Goal: Task Accomplishment & Management: Manage account settings

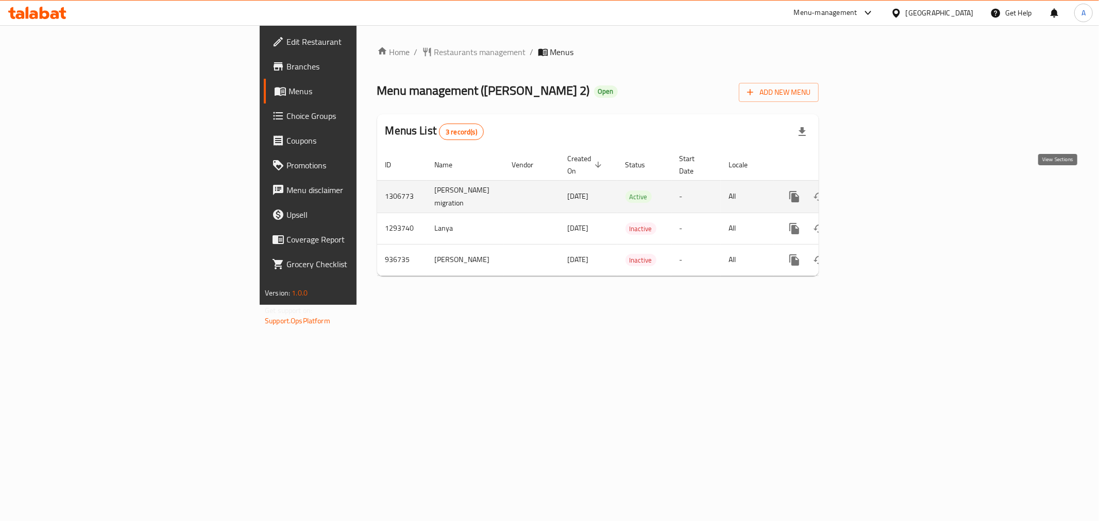
click at [881, 184] on link "enhanced table" at bounding box center [868, 196] width 25 height 25
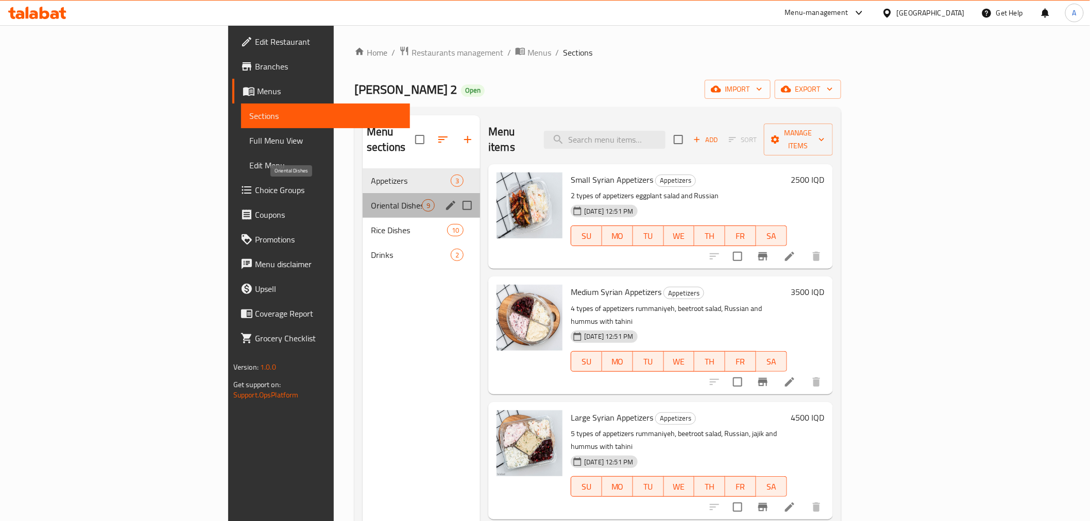
click at [371, 199] on span "Oriental Dishes" at bounding box center [396, 205] width 51 height 12
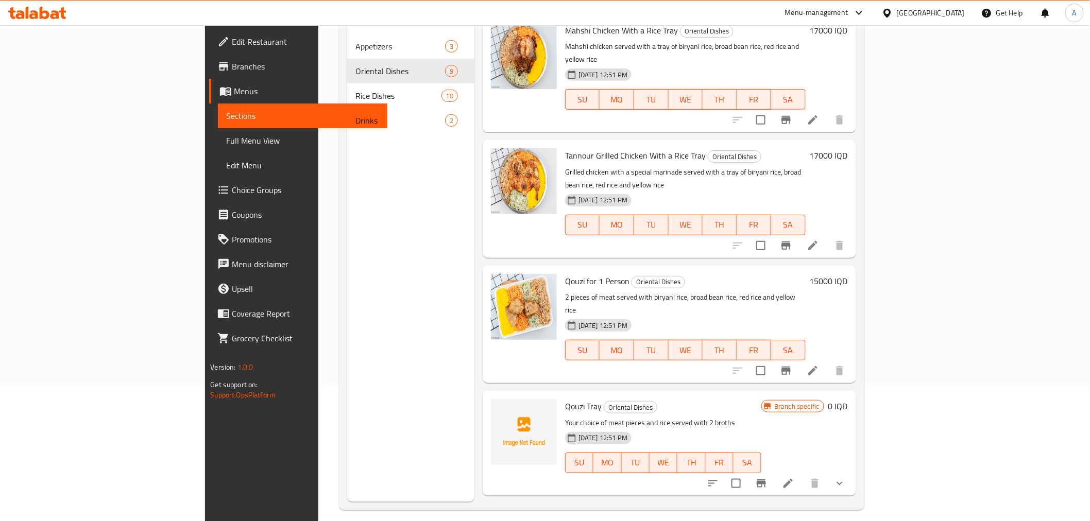
scroll to position [144, 0]
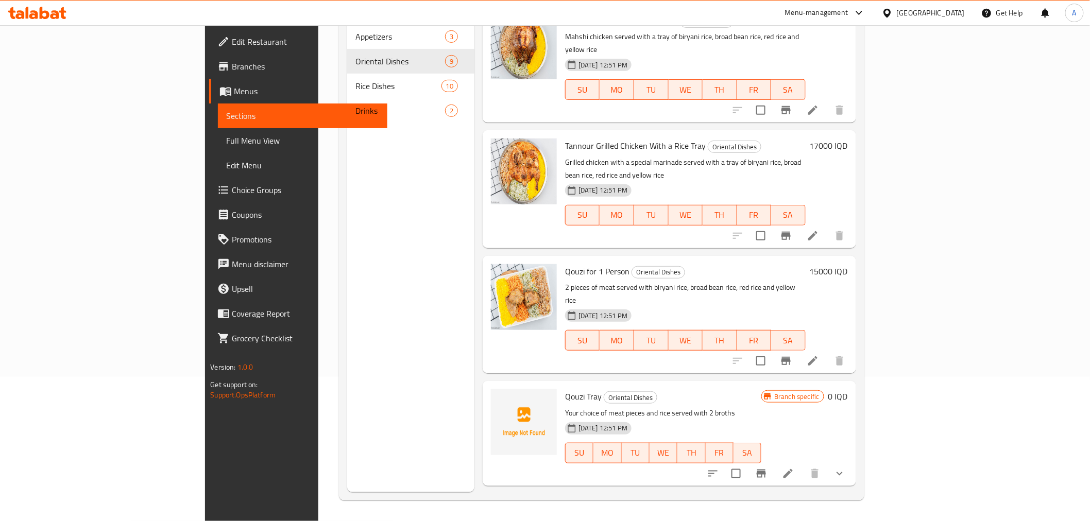
click at [794, 468] on icon at bounding box center [788, 474] width 12 height 12
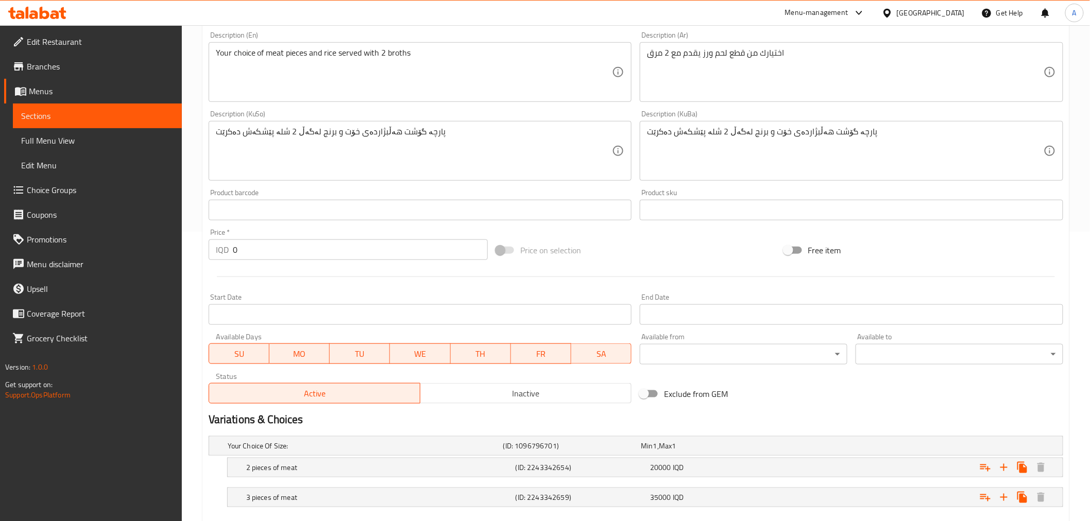
scroll to position [348, 0]
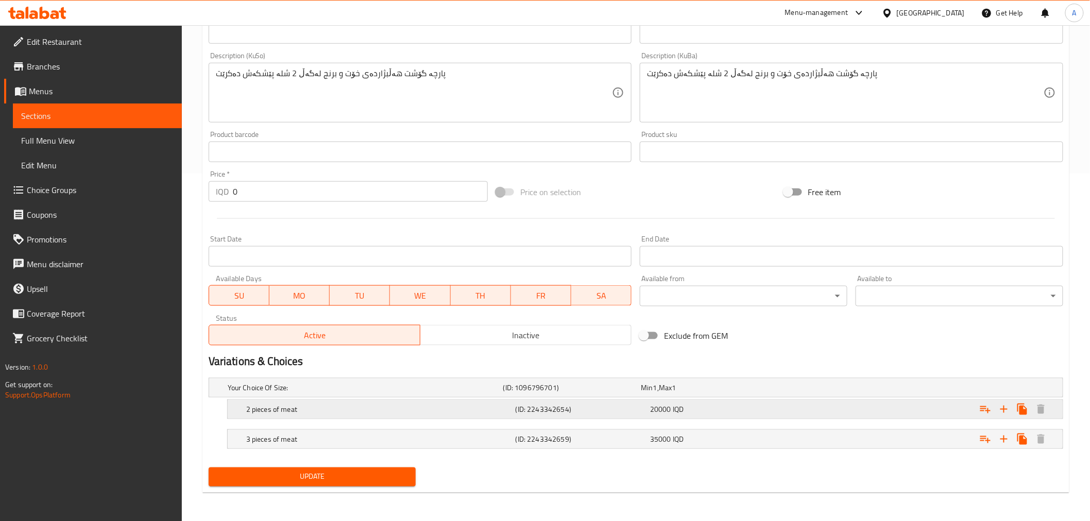
click at [749, 416] on div "20000 IQD" at bounding box center [715, 409] width 135 height 14
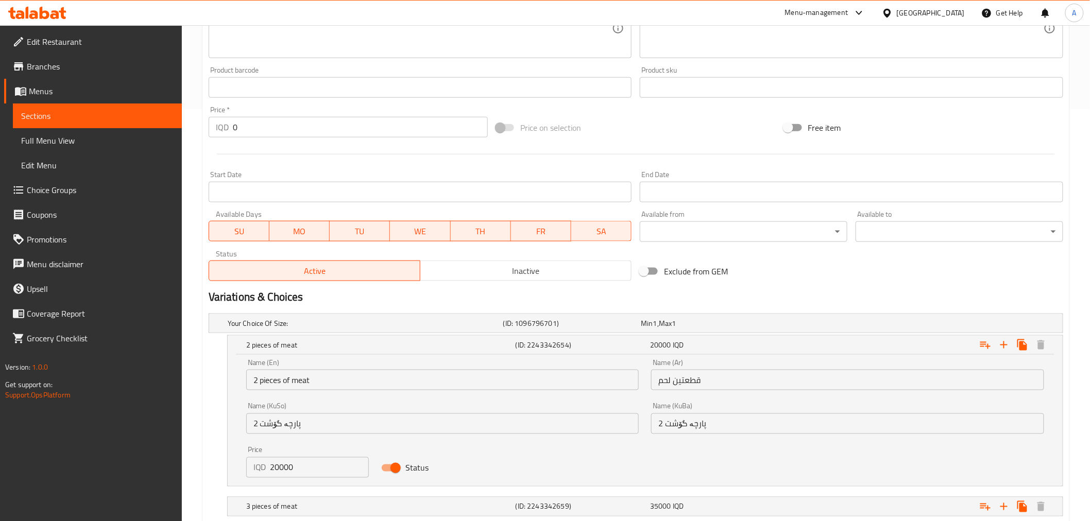
scroll to position [480, 0]
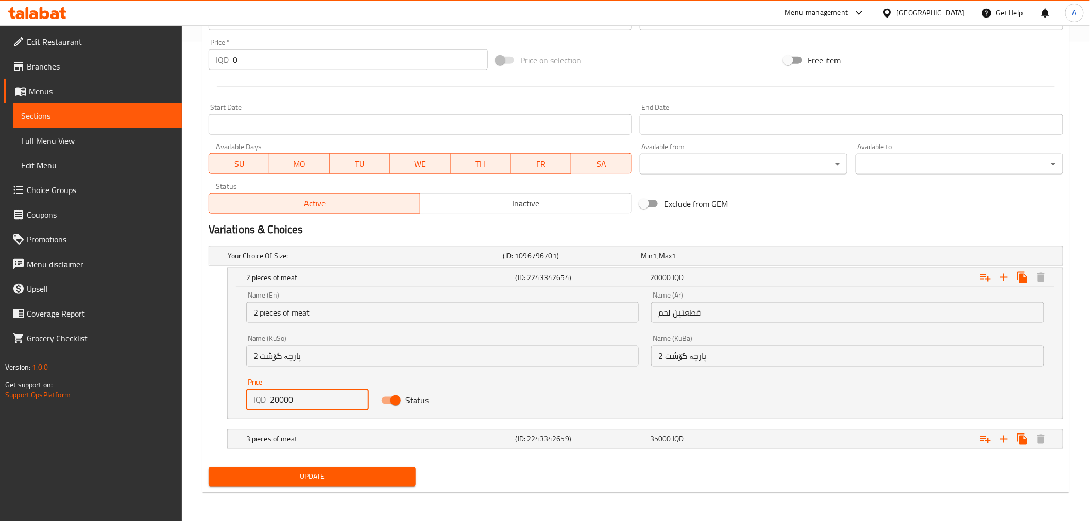
drag, startPoint x: 301, startPoint y: 402, endPoint x: 183, endPoint y: 402, distance: 117.4
click at [183, 402] on div "Home / Restaurants management / Menus / Sections / item / update Oriental Dishe…" at bounding box center [636, 34] width 908 height 976
type input "25000"
click at [393, 492] on div "Update Qouzi Tray Add item image Image Size: 1200 x 800 px / Image formats: jpg…" at bounding box center [635, 56] width 867 height 873
click at [383, 475] on span "Update" at bounding box center [312, 477] width 191 height 13
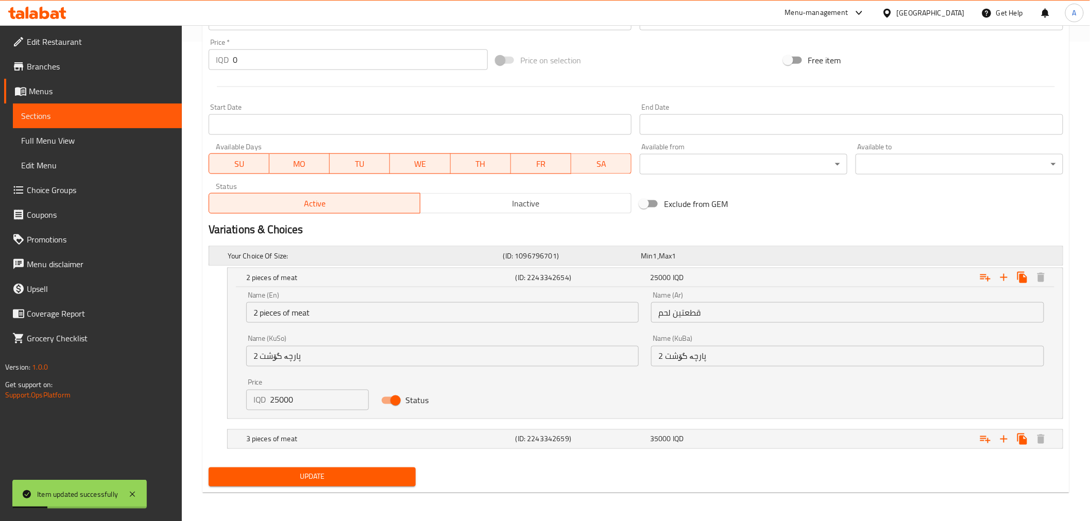
click at [650, 258] on span "Min" at bounding box center [647, 255] width 12 height 13
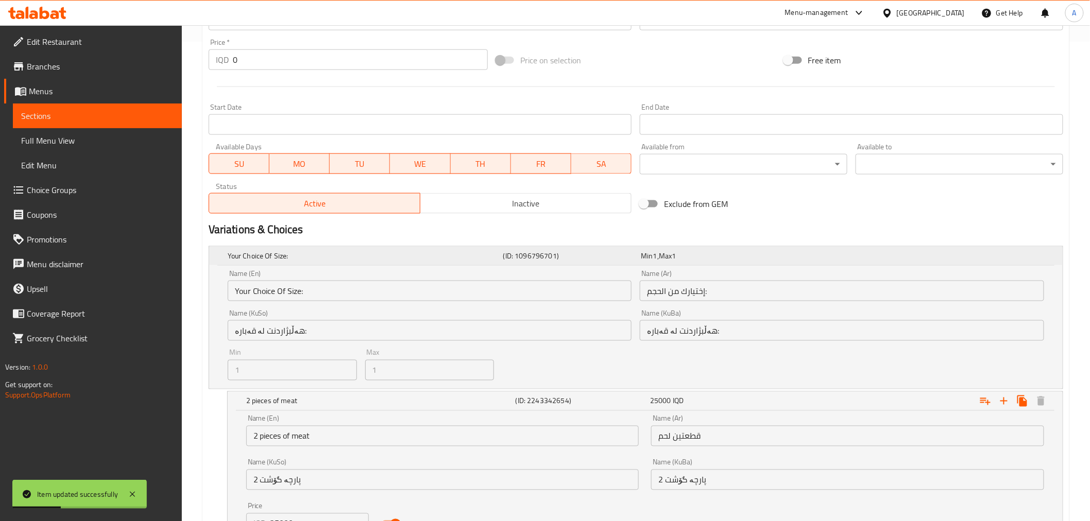
click at [570, 255] on h5 "(ID: 1096796701)" at bounding box center [570, 256] width 134 height 10
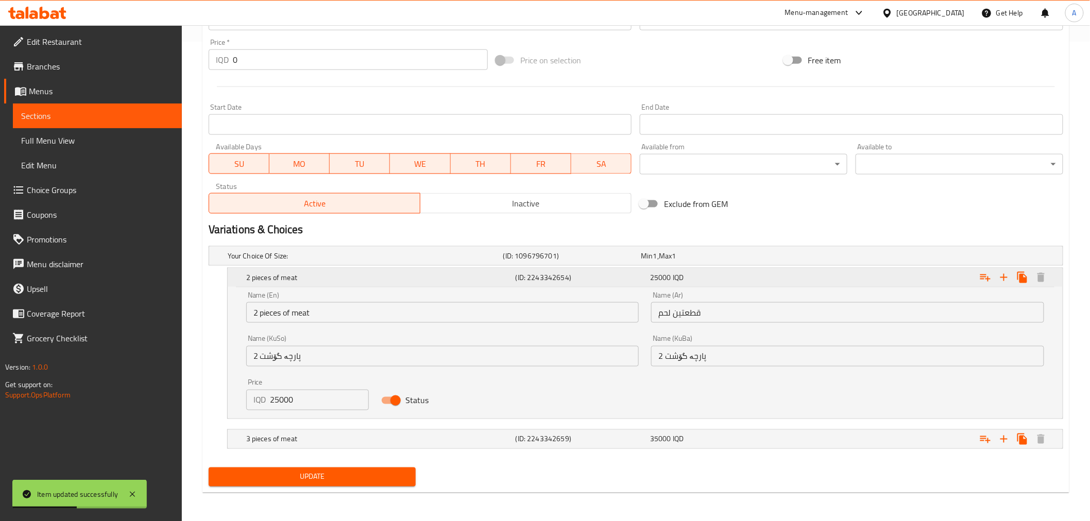
click at [558, 281] on h5 "(ID: 2243342654)" at bounding box center [581, 277] width 131 height 10
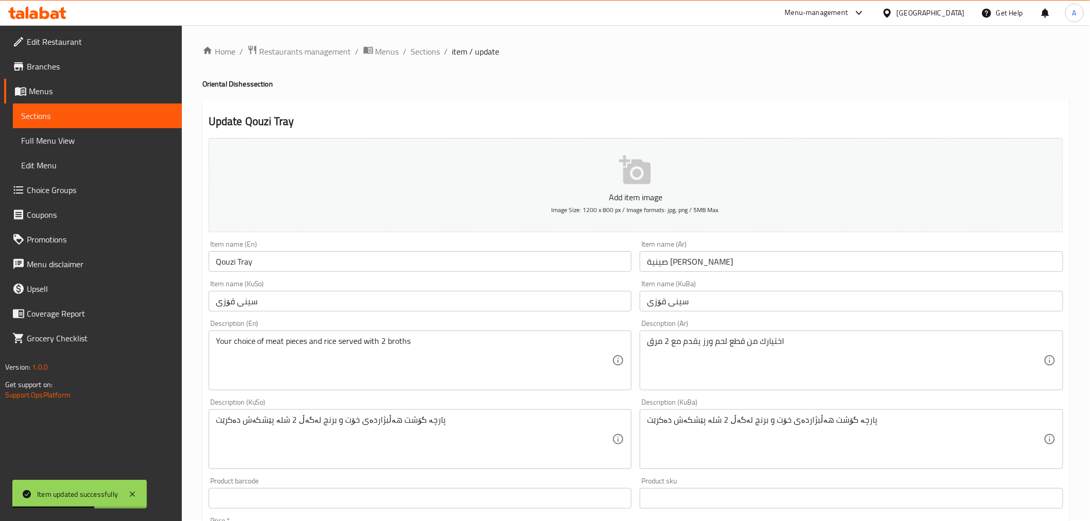
scroll to position [0, 0]
click at [420, 48] on span "Sections" at bounding box center [425, 52] width 29 height 12
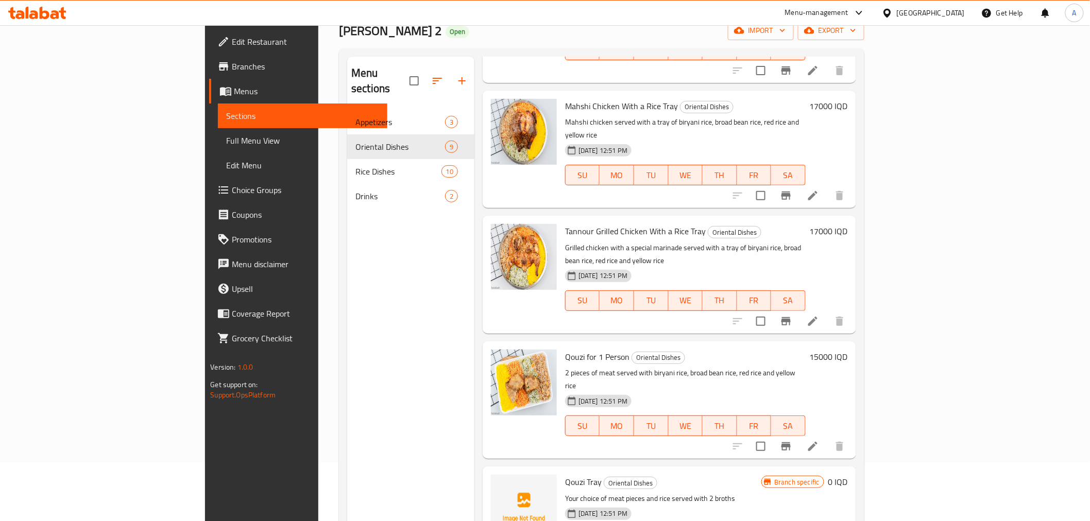
scroll to position [144, 0]
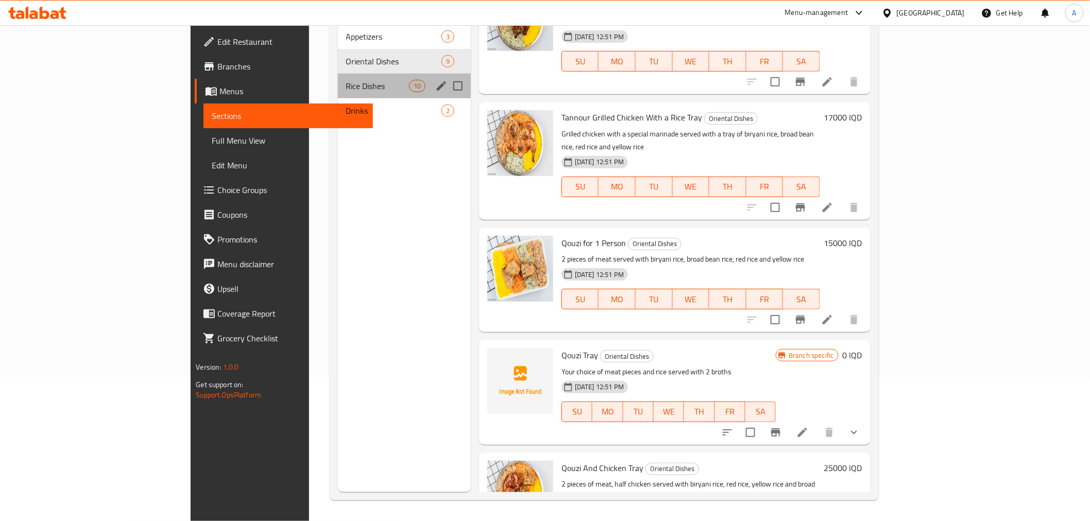
click at [338, 81] on div "Rice Dishes 10" at bounding box center [404, 86] width 133 height 25
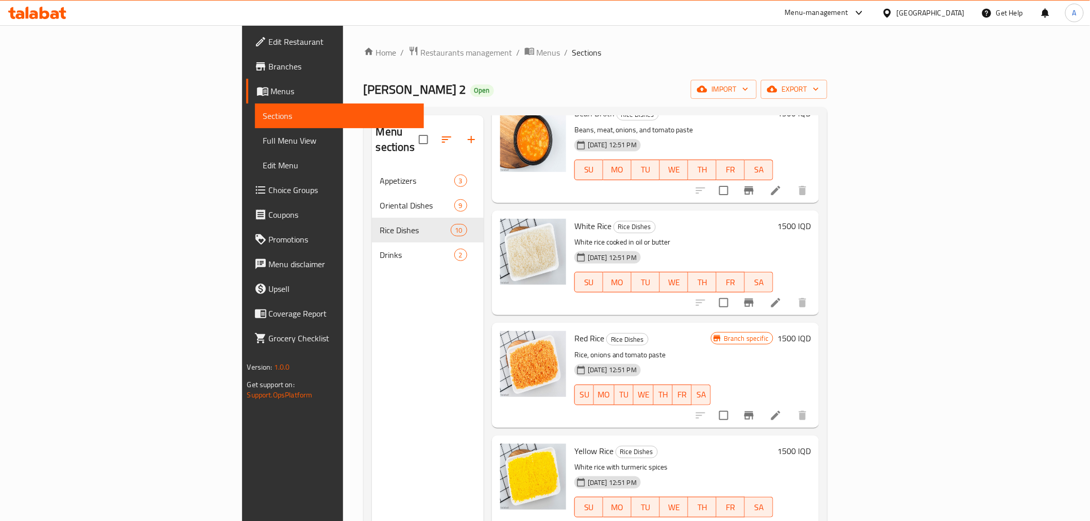
click at [364, 61] on div "Home / Restaurants management / Menus / Sections Dejaj [PERSON_NAME] 2 Open imp…" at bounding box center [596, 345] width 464 height 599
click at [421, 49] on span "Restaurants management" at bounding box center [467, 52] width 92 height 12
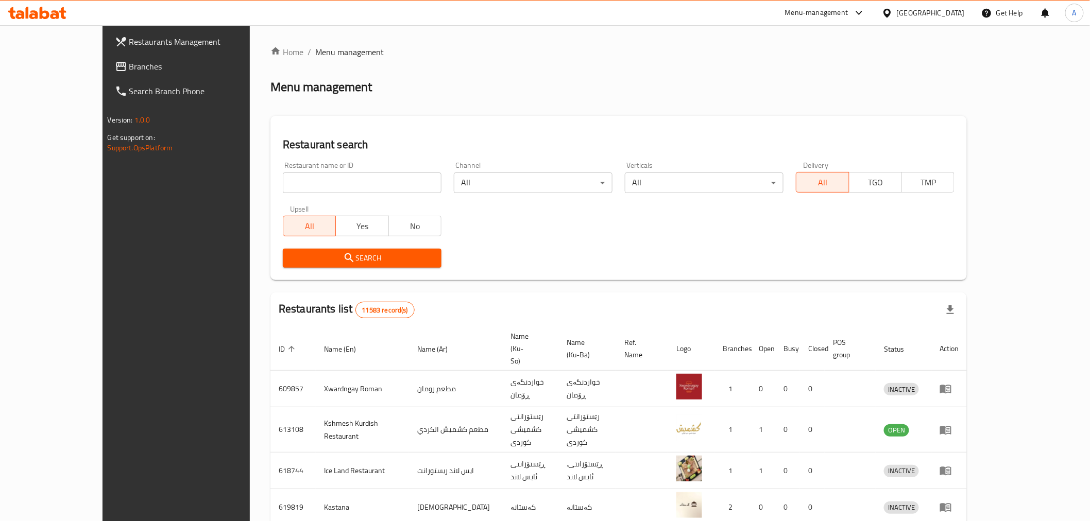
click at [316, 182] on input "search" at bounding box center [362, 183] width 159 height 21
paste input "Abu Ayham Chicken"
type input "Abu Ayham Chicken"
click button "Search" at bounding box center [362, 258] width 159 height 19
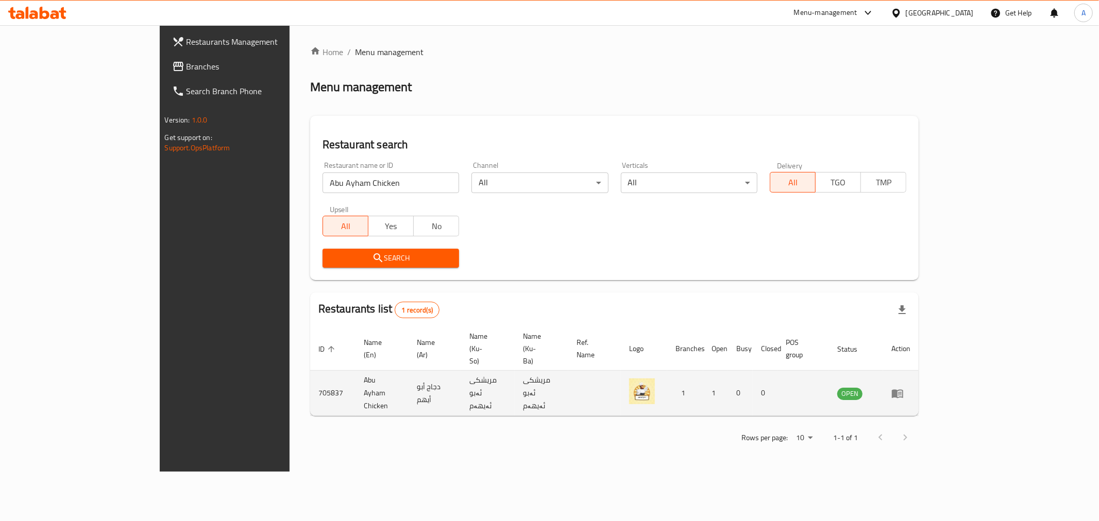
click at [918, 371] on td "enhanced table" at bounding box center [901, 393] width 36 height 45
click at [901, 392] on icon "enhanced table" at bounding box center [900, 394] width 4 height 4
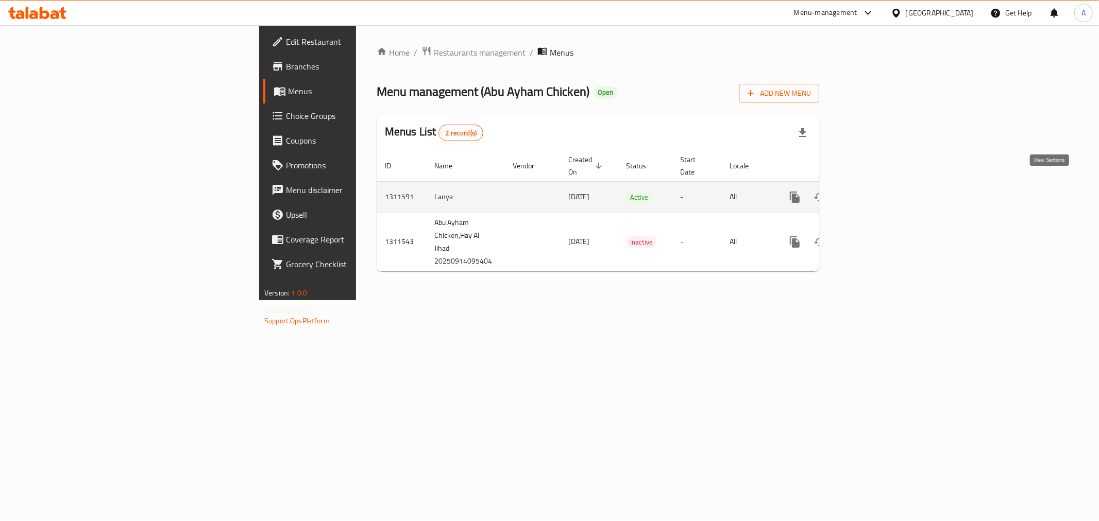
click at [875, 191] on icon "enhanced table" at bounding box center [869, 197] width 12 height 12
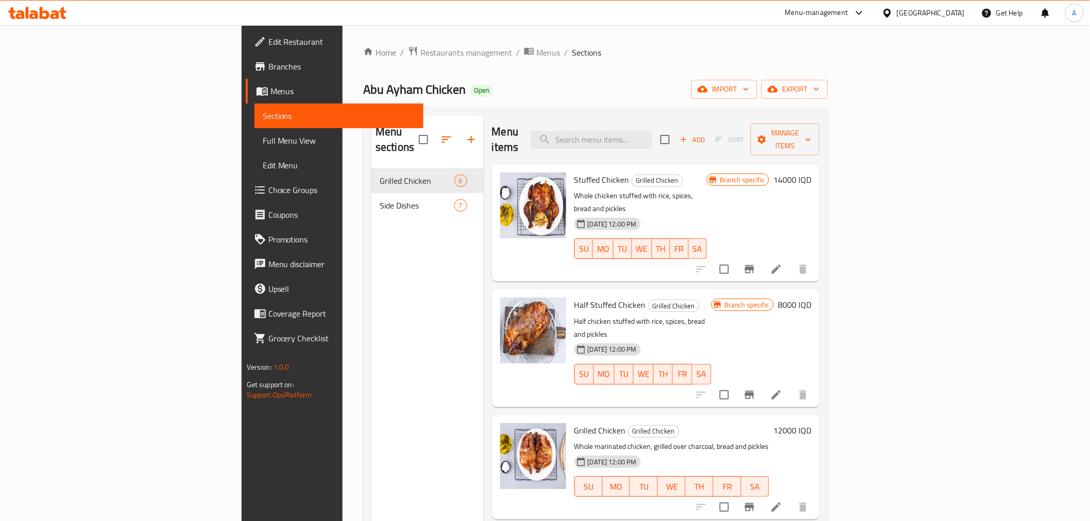
click at [268, 67] on span "Branches" at bounding box center [341, 66] width 147 height 12
